Goal: Information Seeking & Learning: Check status

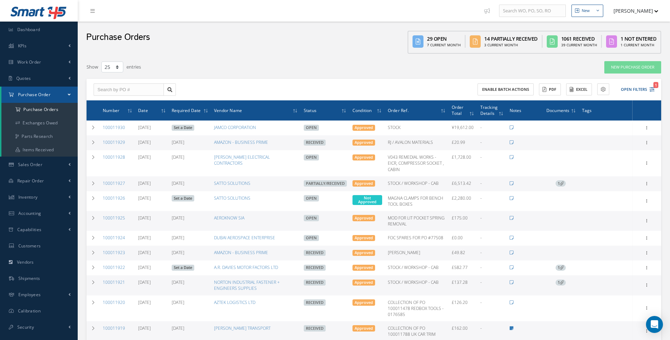
select select "25"
click at [40, 62] on span "Work Order" at bounding box center [29, 62] width 24 height 6
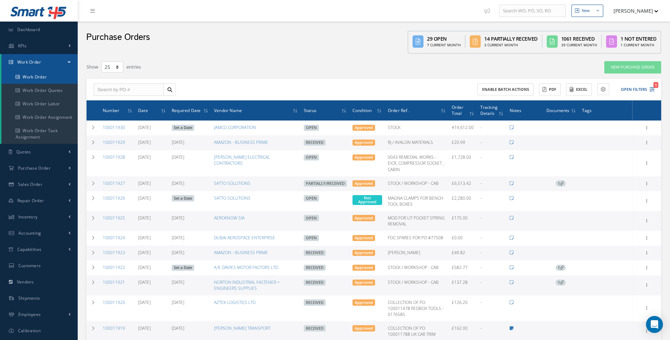
click at [38, 78] on link "Work Order" at bounding box center [39, 76] width 76 height 13
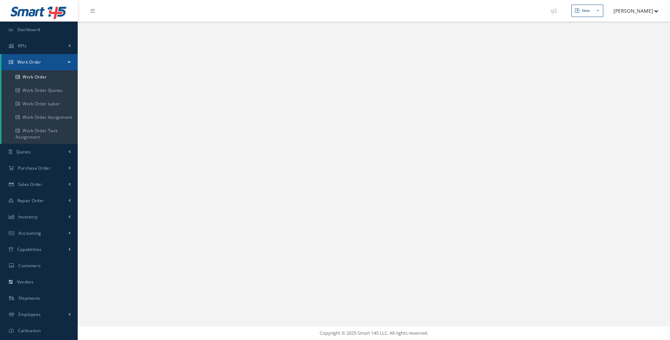
select select "25"
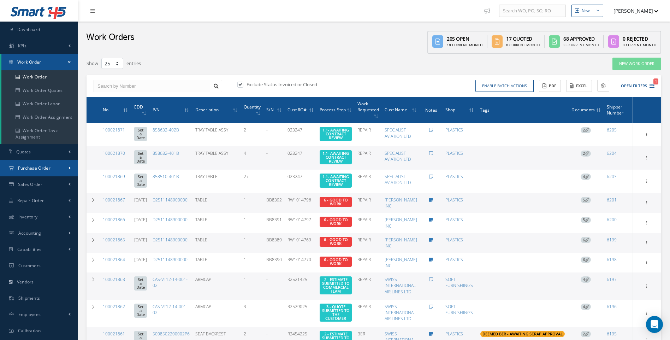
click at [32, 170] on span "Purchase Order" at bounding box center [34, 168] width 33 height 6
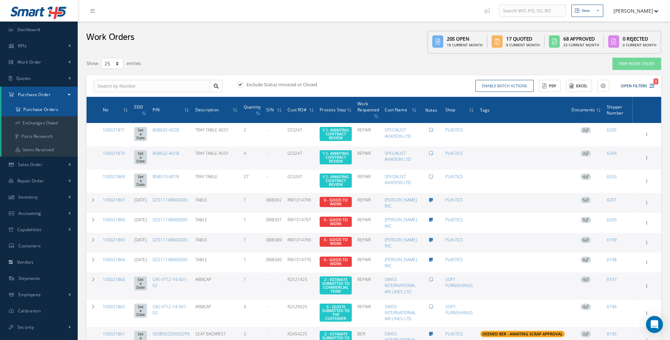
click at [51, 108] on a=1&status_id=2&status_id=3&status_id=5&collapsedFilters"] "Purchase Orders" at bounding box center [39, 109] width 76 height 13
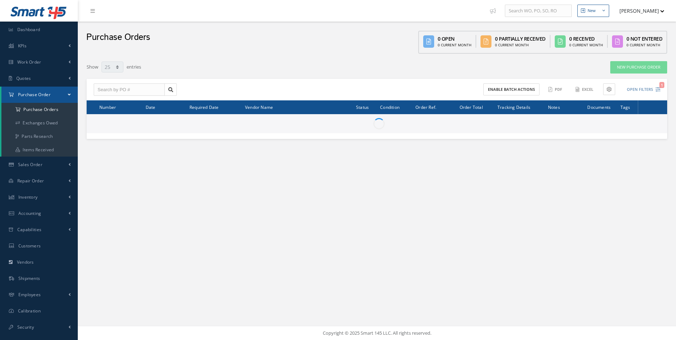
select select "25"
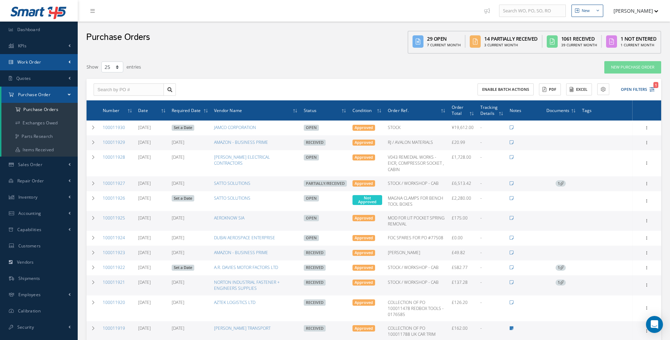
click at [42, 62] on link "Work Order" at bounding box center [39, 62] width 78 height 16
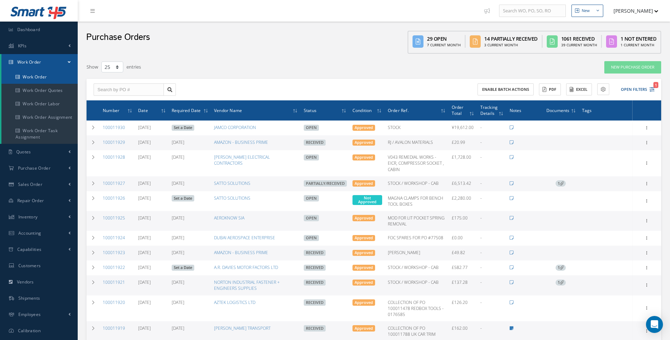
click at [35, 75] on link "Work Order" at bounding box center [39, 76] width 76 height 13
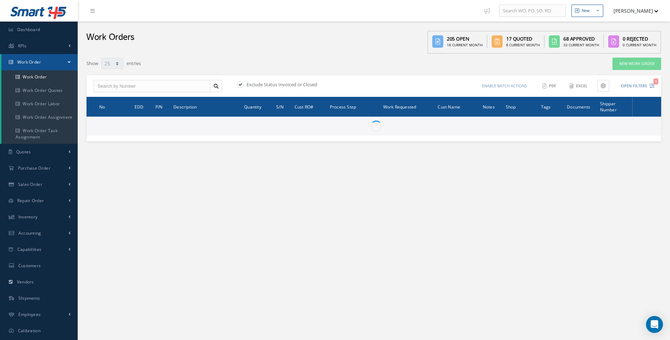
select select "25"
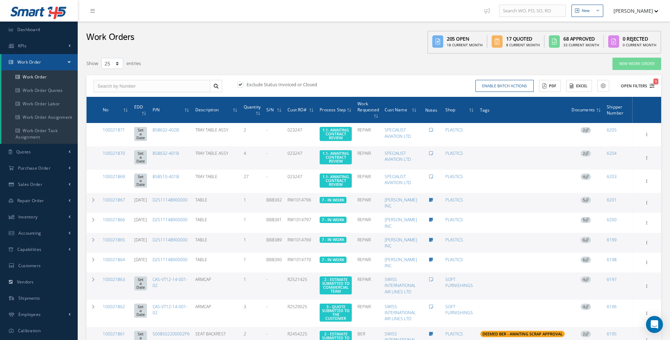
click at [651, 84] on icon "1" at bounding box center [652, 85] width 5 height 5
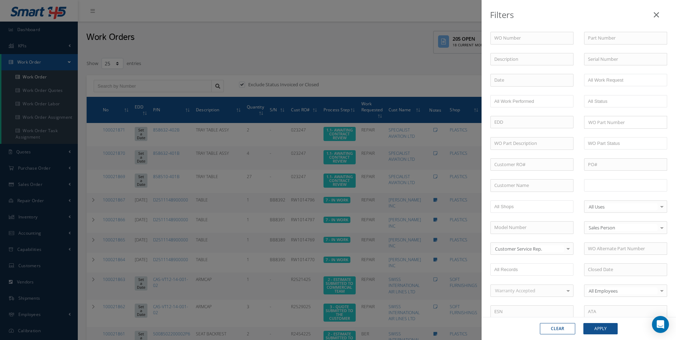
click at [602, 183] on input "text" at bounding box center [610, 185] width 45 height 9
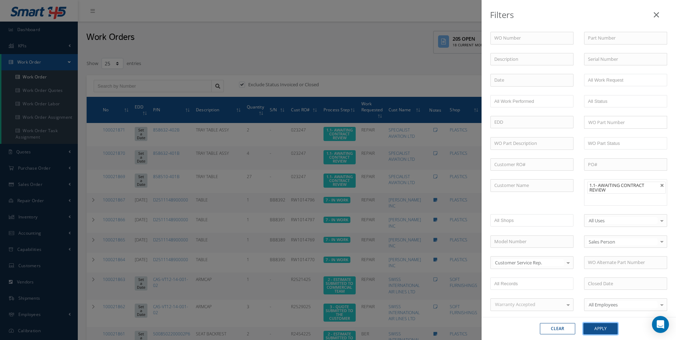
click at [597, 328] on button "Apply" at bounding box center [600, 328] width 34 height 11
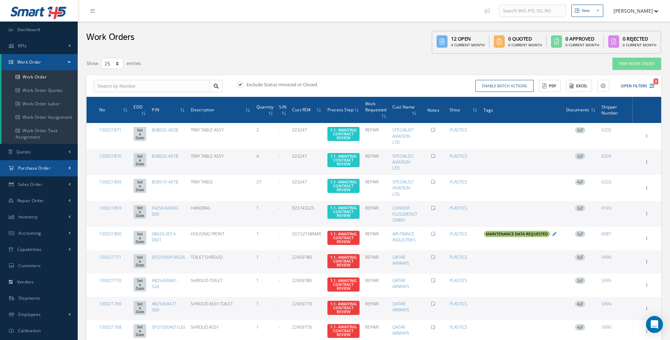
click at [28, 167] on span "Purchase Order" at bounding box center [34, 168] width 33 height 6
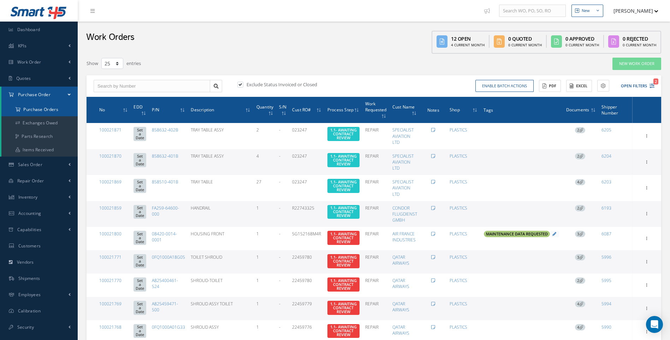
click at [43, 111] on a=1&status_id=2&status_id=3&status_id=5&collapsedFilters"] "Purchase Orders" at bounding box center [39, 109] width 76 height 13
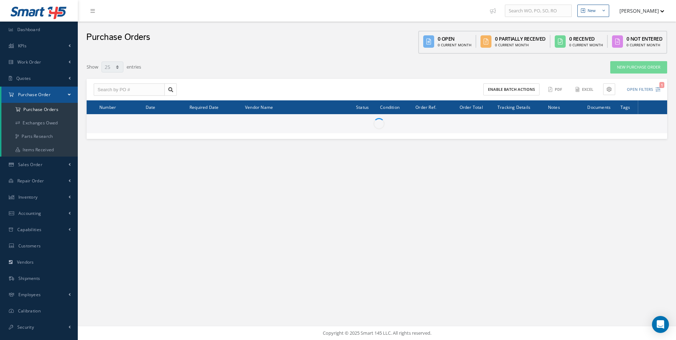
select select "25"
click at [110, 87] on input "text" at bounding box center [129, 89] width 71 height 13
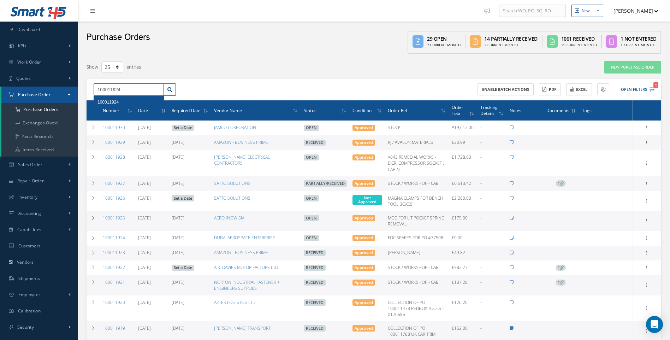
type input "100011924"
click at [110, 100] on span "100011924" at bounding box center [108, 102] width 21 height 5
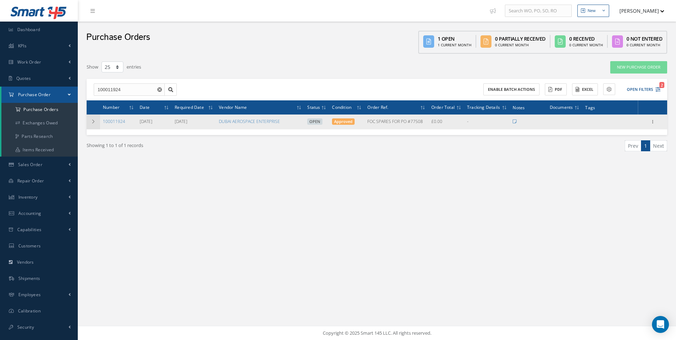
click at [91, 119] on icon at bounding box center [93, 121] width 5 height 4
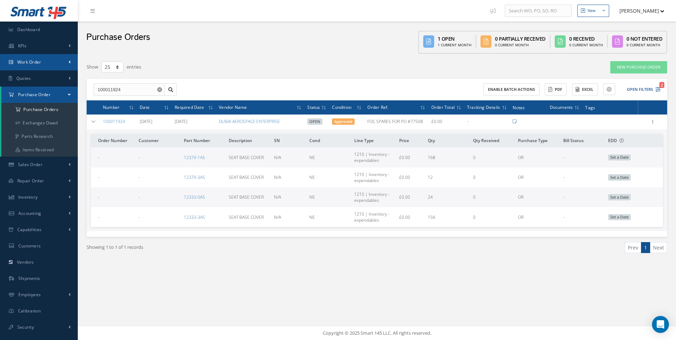
click at [37, 60] on span "Work Order" at bounding box center [29, 62] width 24 height 6
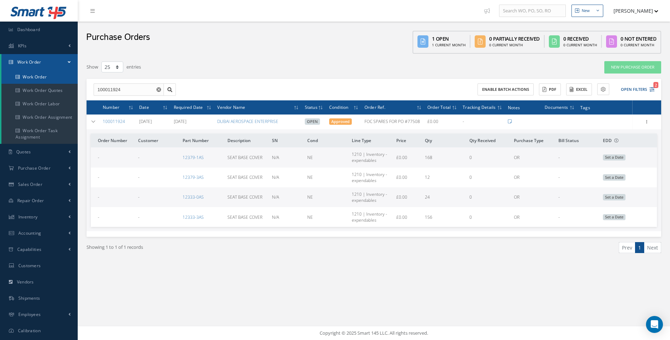
click at [38, 74] on link "Work Order" at bounding box center [39, 76] width 76 height 13
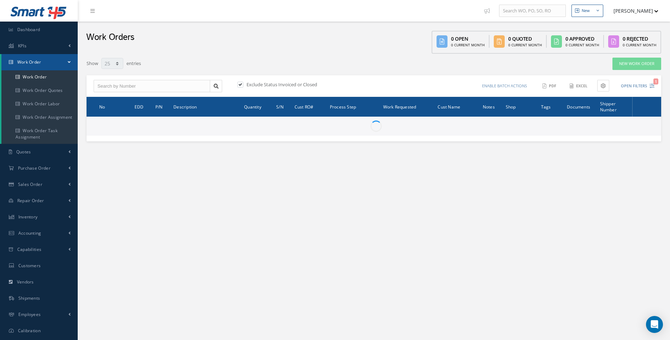
select select "25"
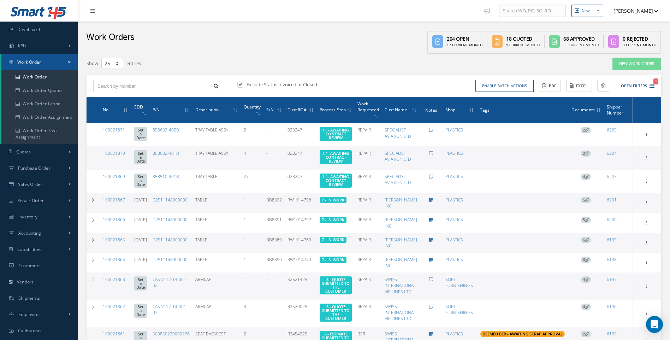
click at [116, 86] on input "text" at bounding box center [152, 86] width 117 height 13
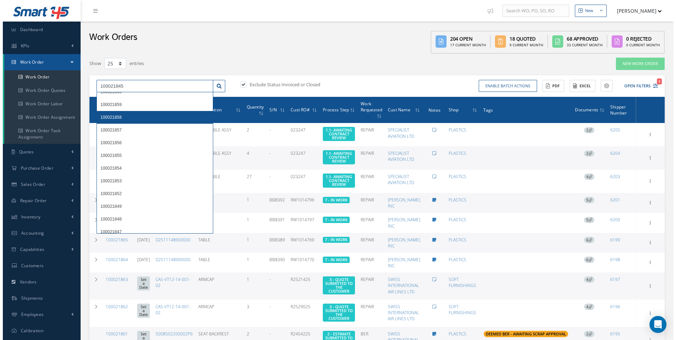
scroll to position [177, 0]
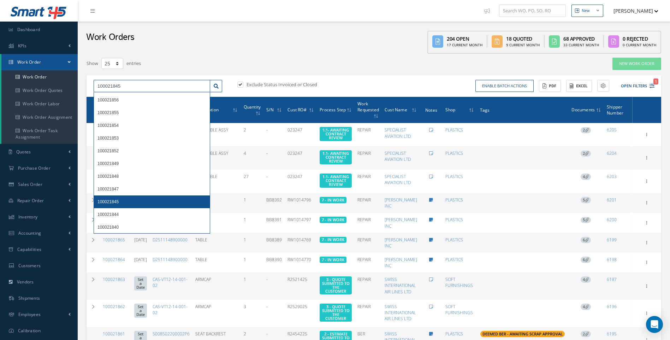
type input "100021845"
click at [116, 201] on span "100021845" at bounding box center [108, 201] width 21 height 5
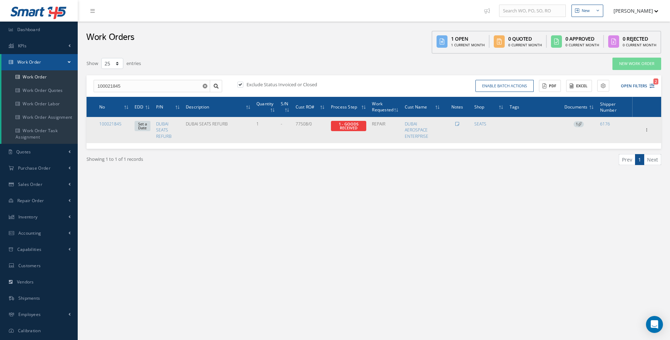
click at [583, 125] on span "1" at bounding box center [579, 124] width 10 height 6
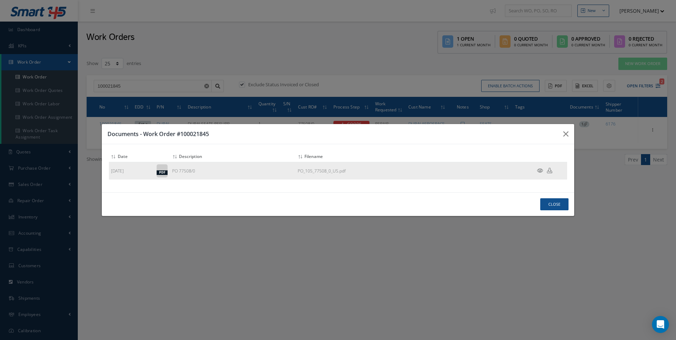
click at [539, 170] on icon at bounding box center [540, 170] width 6 height 5
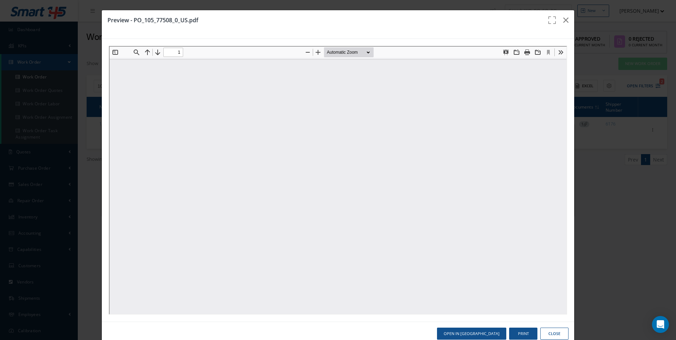
type input "0"
type input "1"
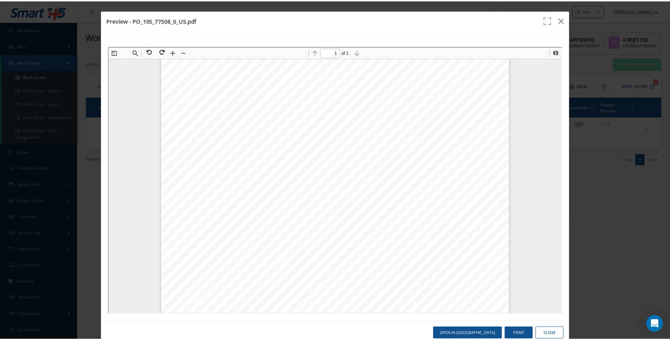
scroll to position [39, 0]
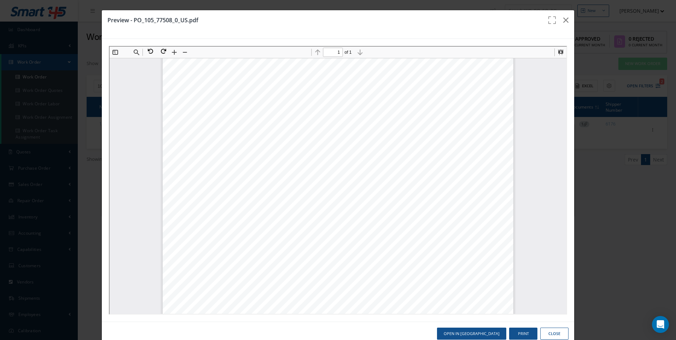
click at [555, 338] on button "Close" at bounding box center [554, 334] width 28 height 12
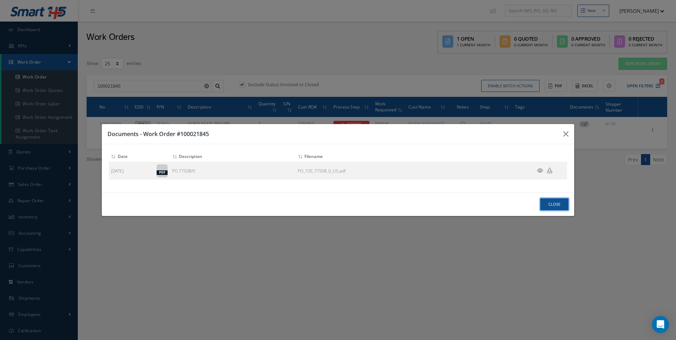
click at [553, 207] on button "Close" at bounding box center [554, 204] width 28 height 12
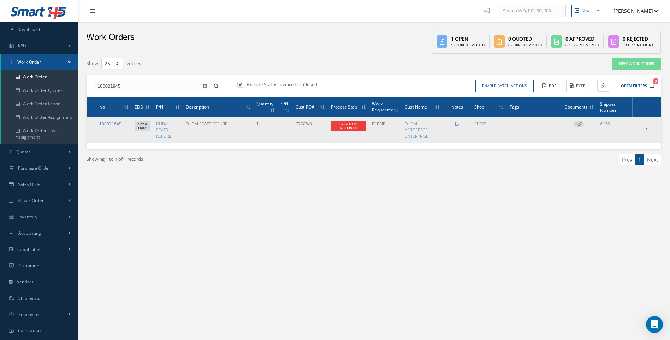
click at [116, 124] on link "100021845" at bounding box center [110, 124] width 22 height 6
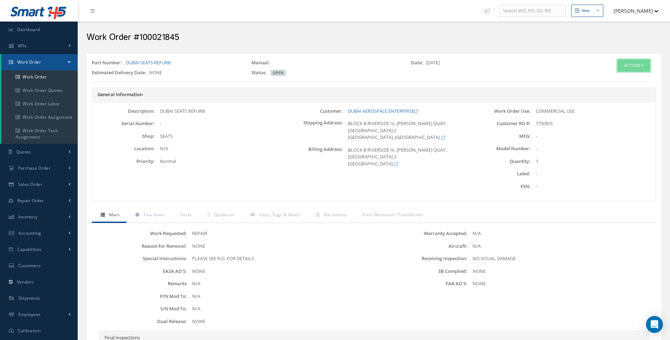
click at [645, 66] on button "Actions" at bounding box center [634, 65] width 33 height 12
click at [614, 79] on link "Edit" at bounding box center [623, 79] width 57 height 10
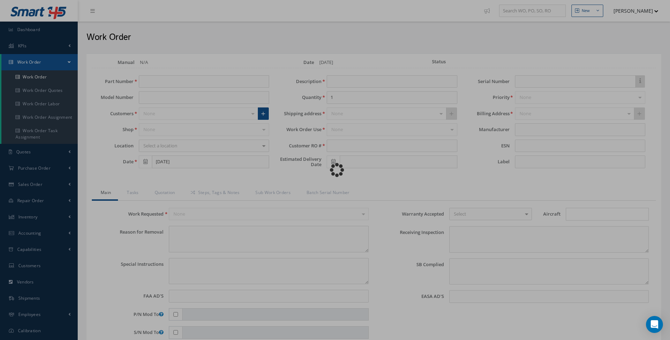
type input "DUBAI SEATS REFURB"
type input "[DATE]"
type input "DUBAI SEATS REFURB"
type input "77508/0"
type textarea "NONE"
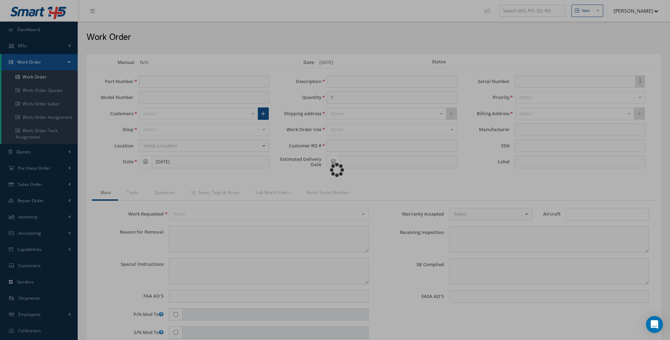
type textarea "PLEASE SEE R.O. FOR DETAILS"
type input "NONE"
type textarea "NO VISUAL DAMAGE"
type textarea "NONE"
type input "NONE"
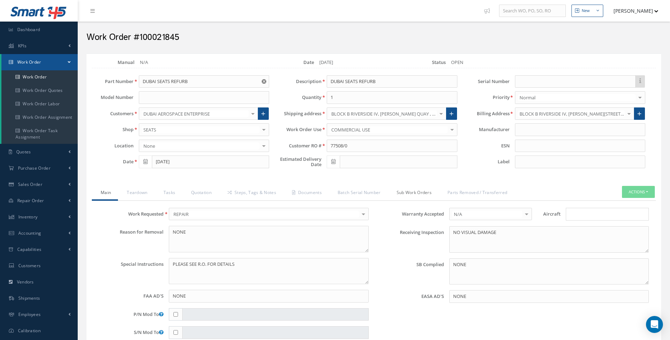
click at [416, 193] on link "Sub Work Orders" at bounding box center [413, 193] width 51 height 15
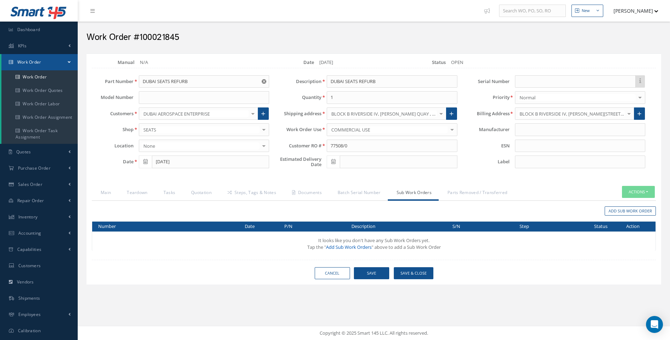
click at [341, 247] on link "Add Sub Work Orders" at bounding box center [349, 247] width 46 height 6
type input "77508/0"
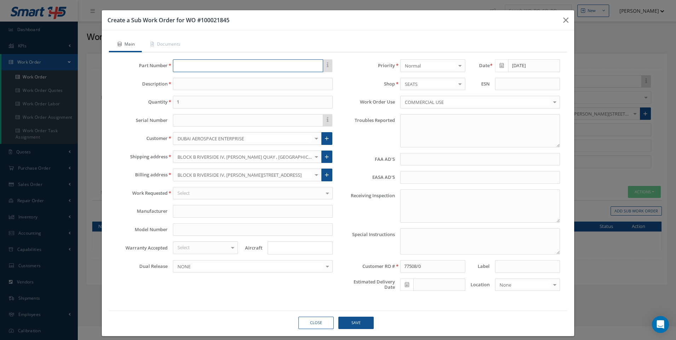
click at [190, 66] on input "text" at bounding box center [248, 65] width 150 height 13
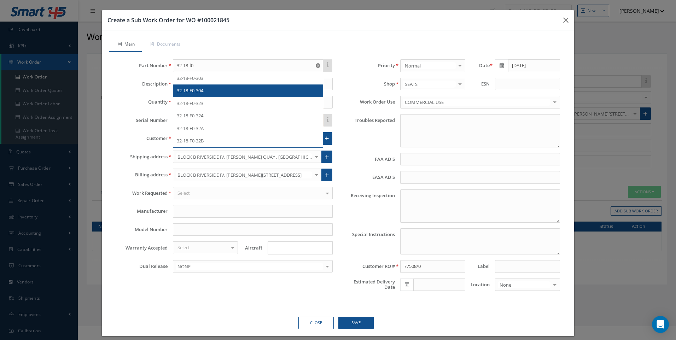
click at [203, 90] on span "32-18-F0-304" at bounding box center [190, 90] width 27 height 6
type input "32-18-F0-304"
type input "SEAT ASSEMBLY - TPL STD RHR"
type input "NONE"
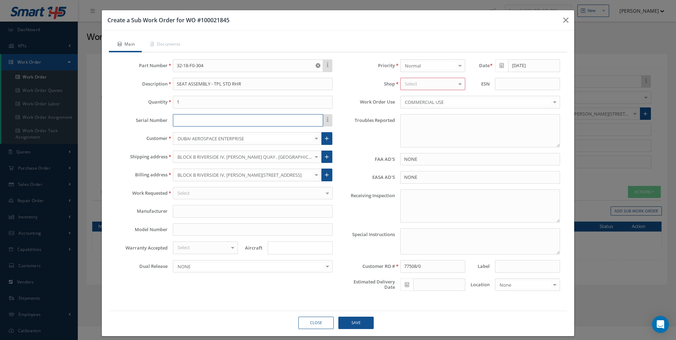
drag, startPoint x: 186, startPoint y: 125, endPoint x: 198, endPoint y: 119, distance: 13.0
click at [192, 123] on input "text" at bounding box center [248, 120] width 150 height 13
click at [198, 119] on input "text" at bounding box center [248, 120] width 150 height 13
type input "56564631"
click at [455, 84] on div at bounding box center [460, 84] width 10 height 12
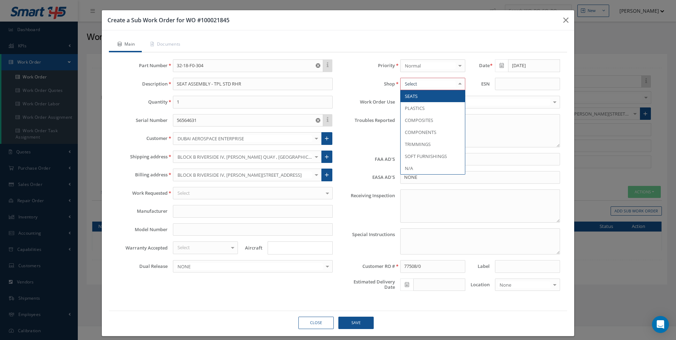
click at [416, 98] on span "SEATS" at bounding box center [432, 96] width 64 height 12
click at [194, 194] on div at bounding box center [253, 193] width 160 height 13
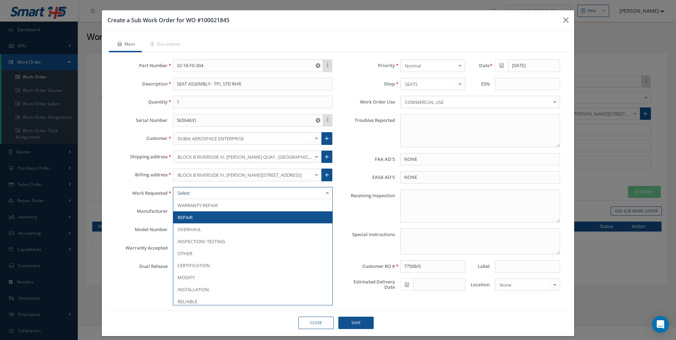
click at [193, 213] on span "REPAIR" at bounding box center [252, 217] width 159 height 12
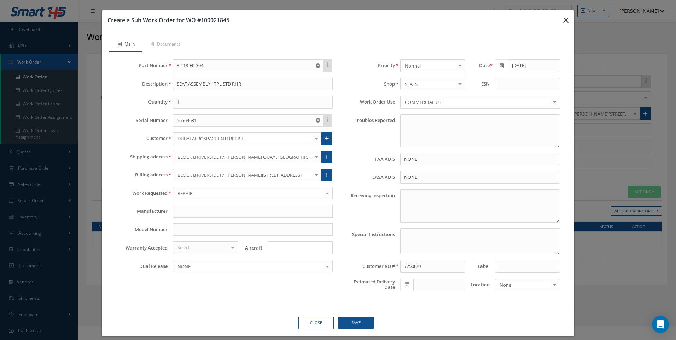
click at [563, 22] on icon "button" at bounding box center [565, 20] width 5 height 8
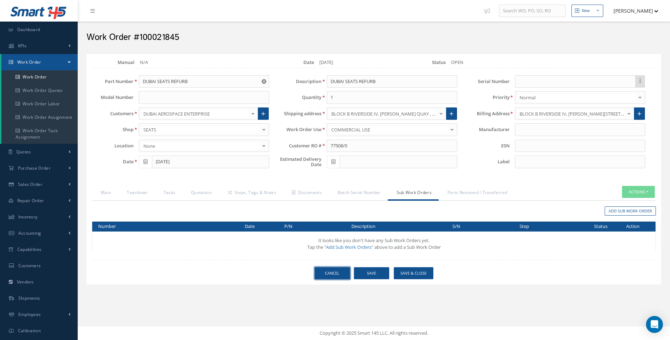
click at [335, 273] on link "Cancel" at bounding box center [332, 273] width 35 height 12
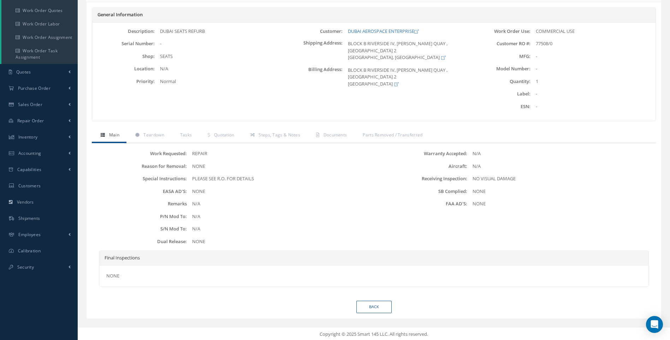
scroll to position [81, 0]
click at [376, 308] on link "Back" at bounding box center [374, 305] width 35 height 12
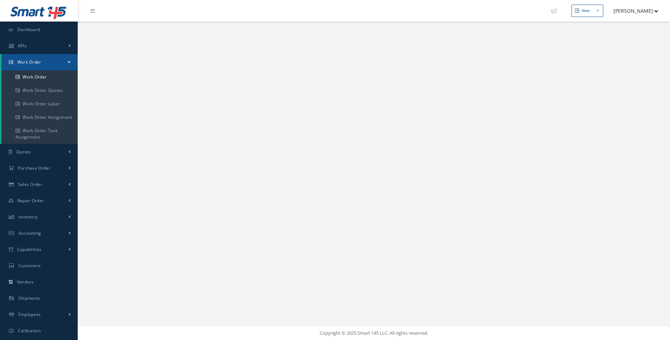
select select "25"
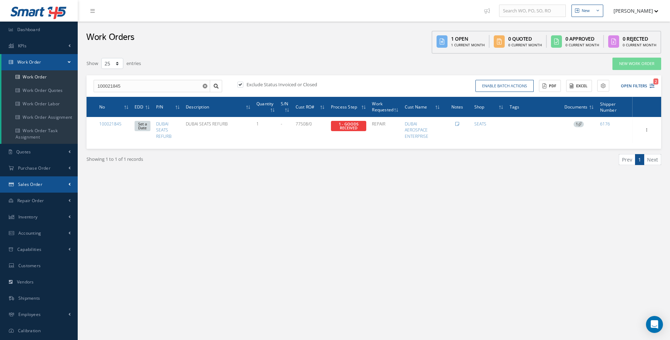
click at [31, 183] on span "Sales Order" at bounding box center [30, 184] width 24 height 6
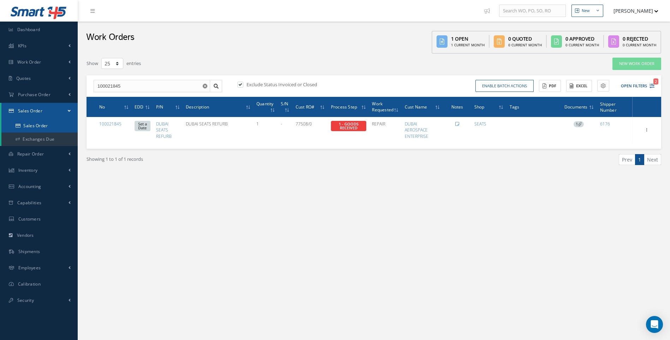
click at [40, 126] on link "Sales Order" at bounding box center [39, 125] width 76 height 13
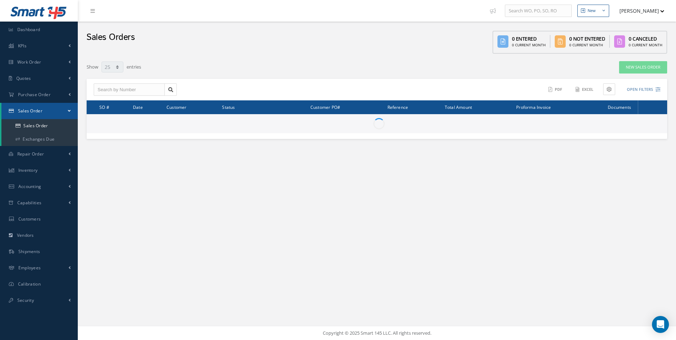
select select "25"
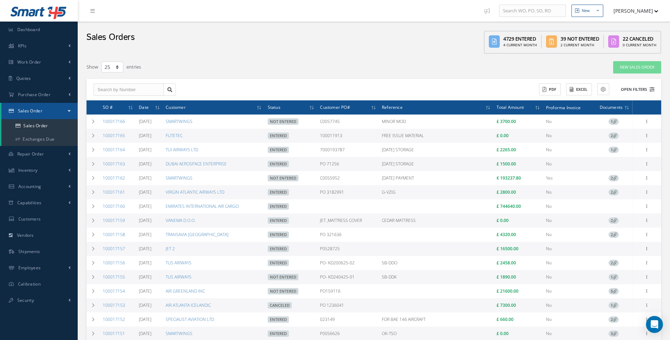
click at [653, 89] on icon at bounding box center [652, 89] width 5 height 5
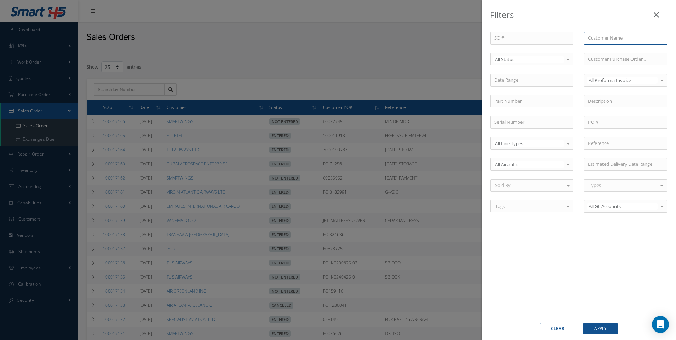
click at [609, 41] on input "text" at bounding box center [625, 38] width 83 height 13
click at [613, 51] on span "DUBAI AEROSPACE ENTERPRISE" at bounding box center [621, 50] width 66 height 6
type input "DUBAI AEROSPACE ENTERPRISE"
click at [602, 327] on button "Apply" at bounding box center [600, 328] width 34 height 11
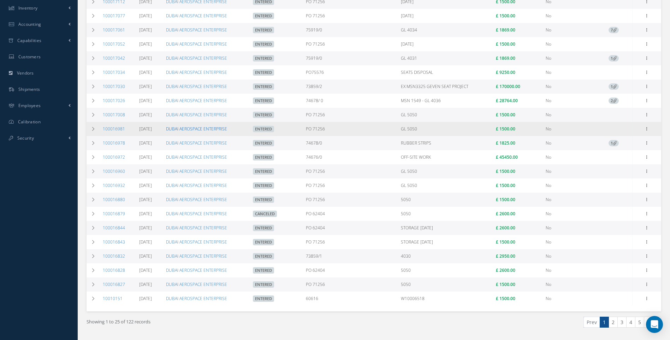
scroll to position [182, 0]
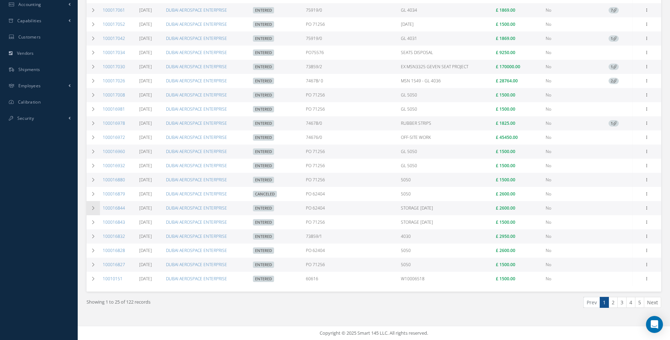
click at [92, 207] on icon at bounding box center [93, 208] width 5 height 4
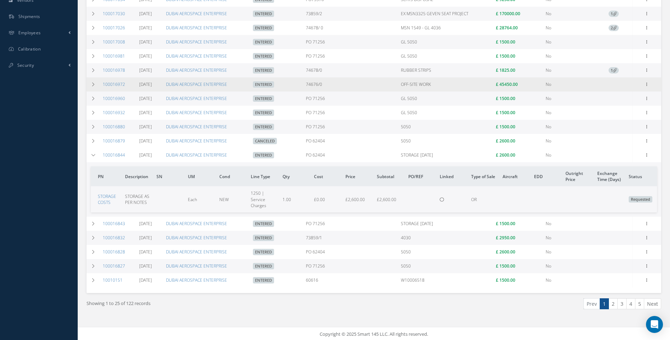
scroll to position [236, 0]
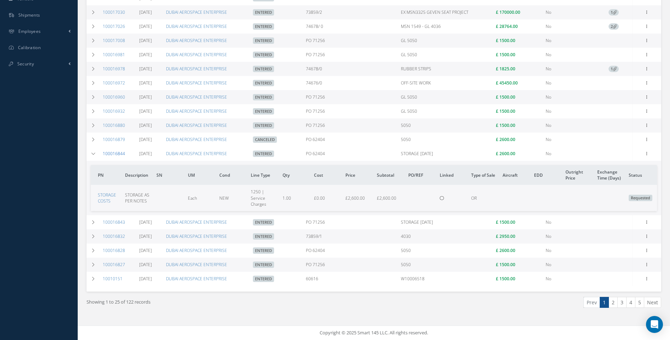
click at [118, 153] on link "100016844" at bounding box center [114, 154] width 22 height 6
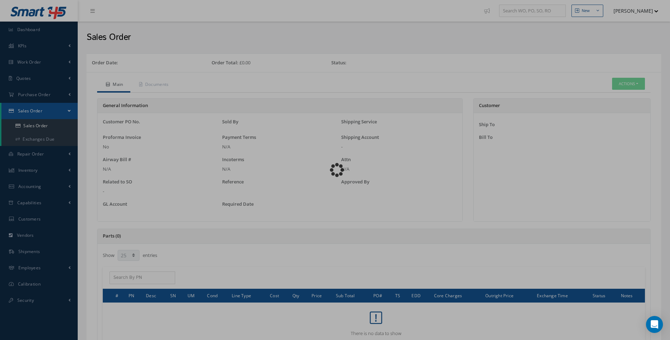
select select "25"
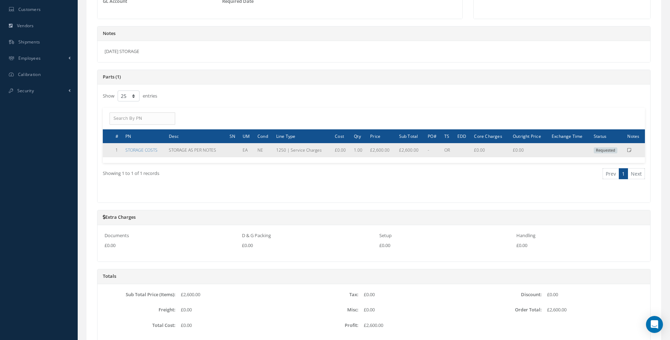
scroll to position [305, 0]
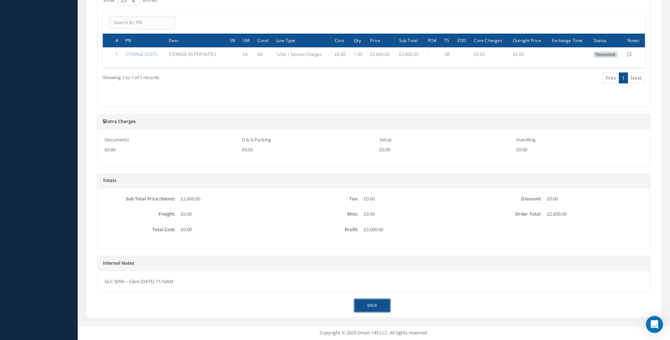
click at [377, 301] on link "Back" at bounding box center [372, 305] width 35 height 12
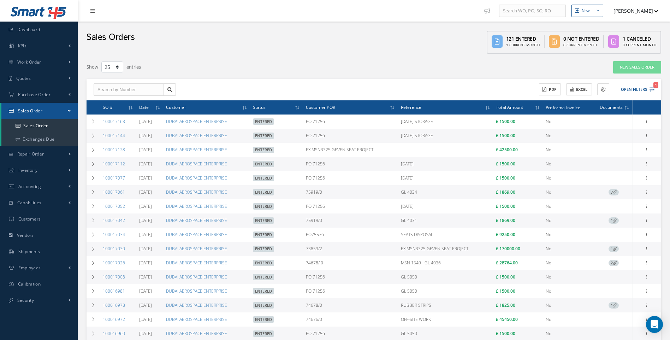
select select "25"
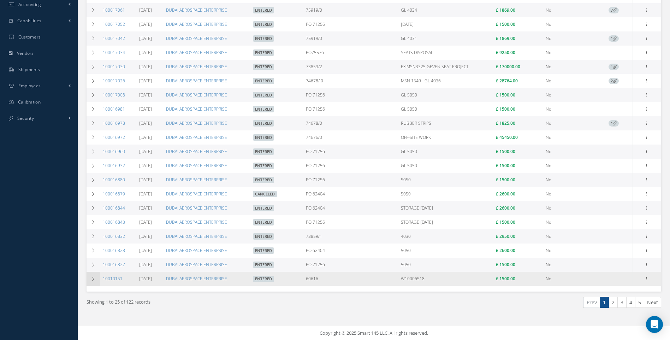
click at [95, 278] on icon at bounding box center [93, 279] width 5 height 4
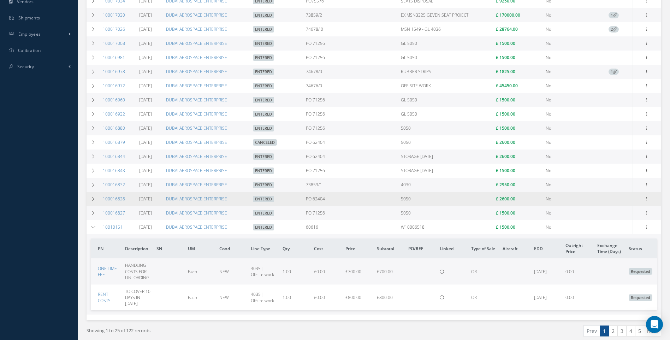
scroll to position [253, 0]
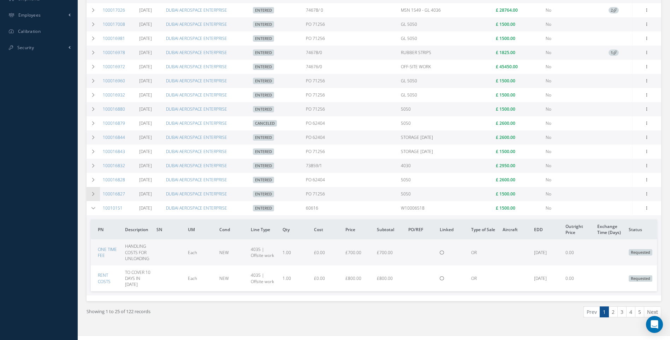
click at [94, 193] on icon at bounding box center [93, 194] width 5 height 4
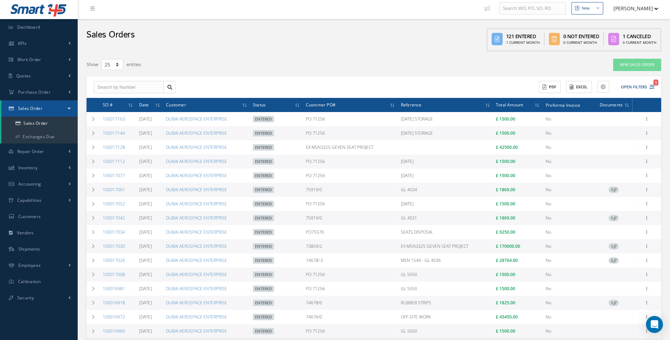
scroll to position [0, 0]
